Goal: Use online tool/utility: Utilize a website feature to perform a specific function

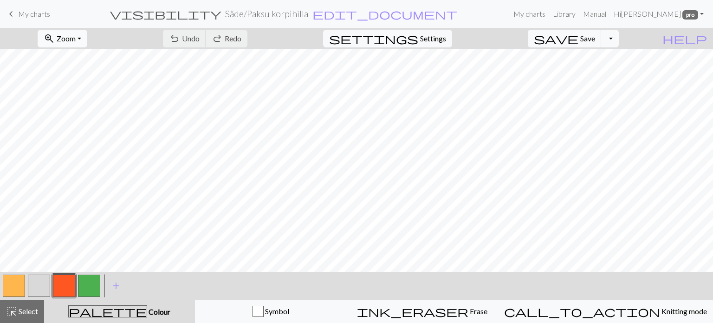
click at [55, 35] on span "zoom_in" at bounding box center [49, 38] width 11 height 13
click at [86, 128] on button "100%" at bounding box center [75, 126] width 73 height 15
drag, startPoint x: 39, startPoint y: 277, endPoint x: 62, endPoint y: 266, distance: 25.8
click at [40, 277] on button "button" at bounding box center [39, 285] width 22 height 22
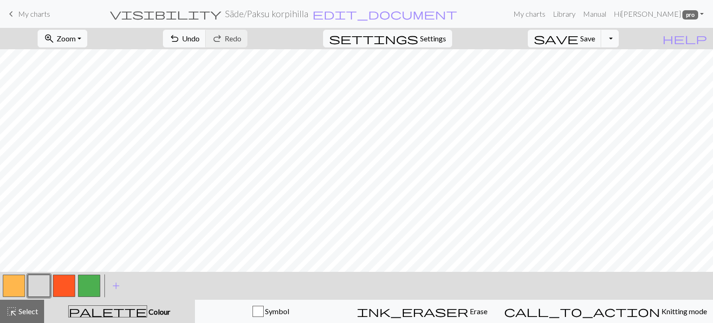
click at [88, 287] on button "button" at bounding box center [89, 285] width 22 height 22
click at [41, 280] on button "button" at bounding box center [39, 285] width 22 height 22
click at [200, 38] on span "Undo" at bounding box center [191, 38] width 18 height 9
click at [200, 37] on span "Undo" at bounding box center [191, 38] width 18 height 9
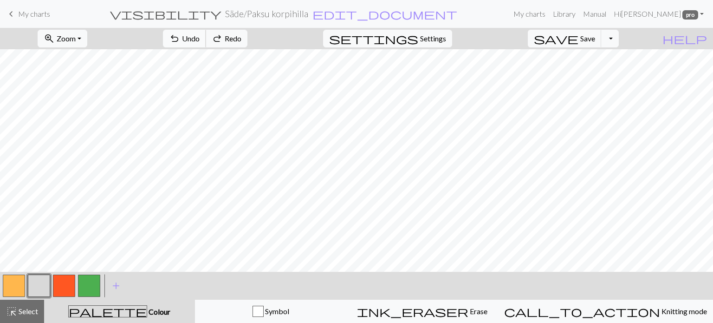
click at [200, 37] on span "Undo" at bounding box center [191, 38] width 18 height 9
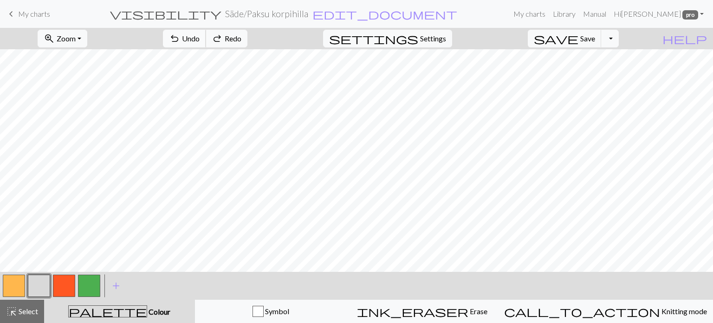
click at [200, 37] on span "Undo" at bounding box center [191, 38] width 18 height 9
click at [243, 37] on div "undo Undo Undo redo Redo Redo" at bounding box center [205, 38] width 98 height 21
click at [596, 43] on button "save Save Save" at bounding box center [565, 39] width 74 height 18
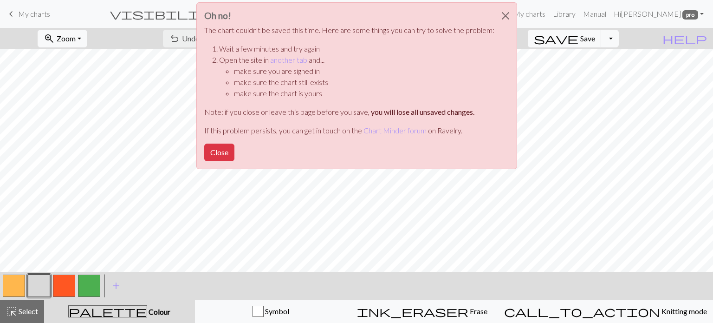
click at [202, 146] on div "Oh no! The chart couldn't be saved this time. Here are some things you can try …" at bounding box center [356, 85] width 321 height 167
click at [223, 152] on button "Close" at bounding box center [219, 152] width 30 height 18
